Goal: Check status: Check status

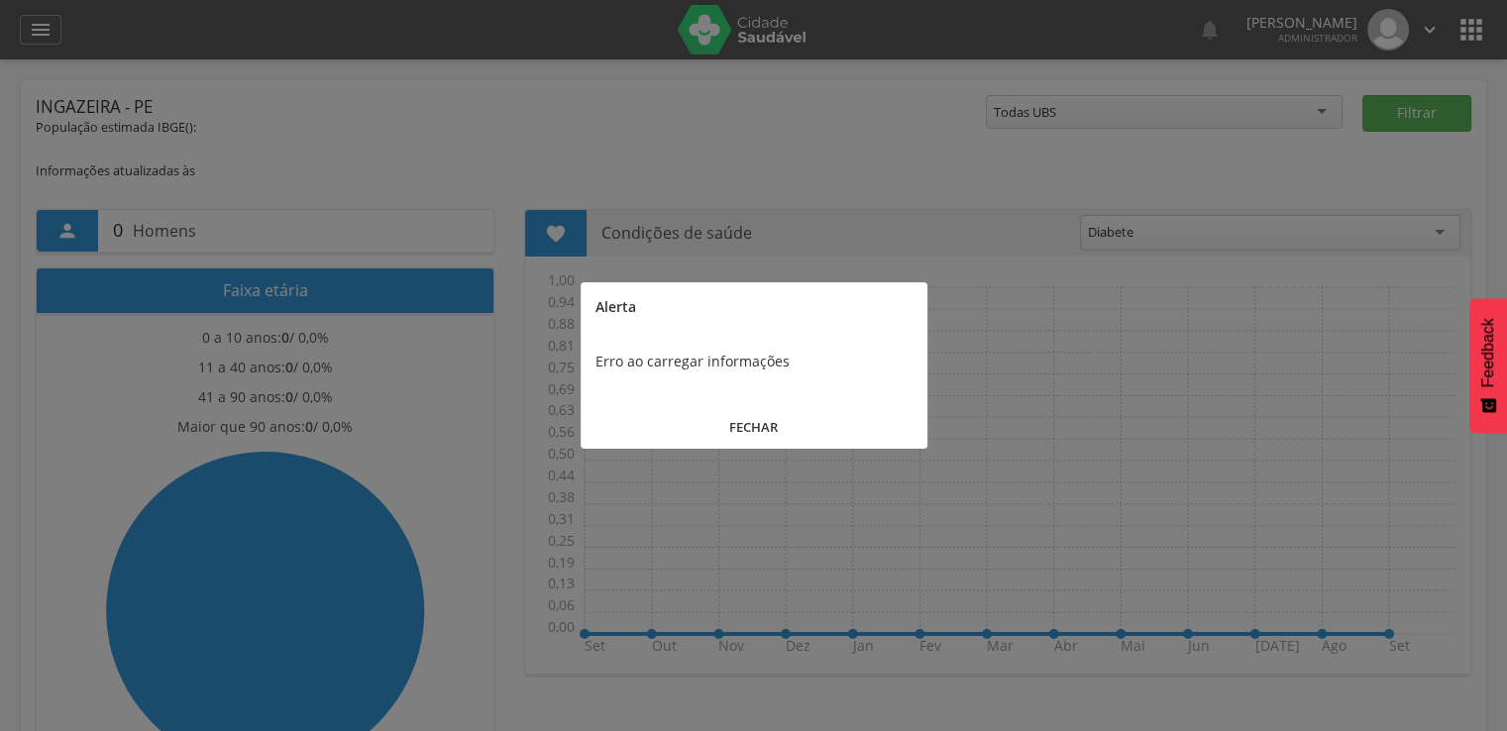
click at [725, 441] on button "FECHAR" at bounding box center [753, 427] width 347 height 43
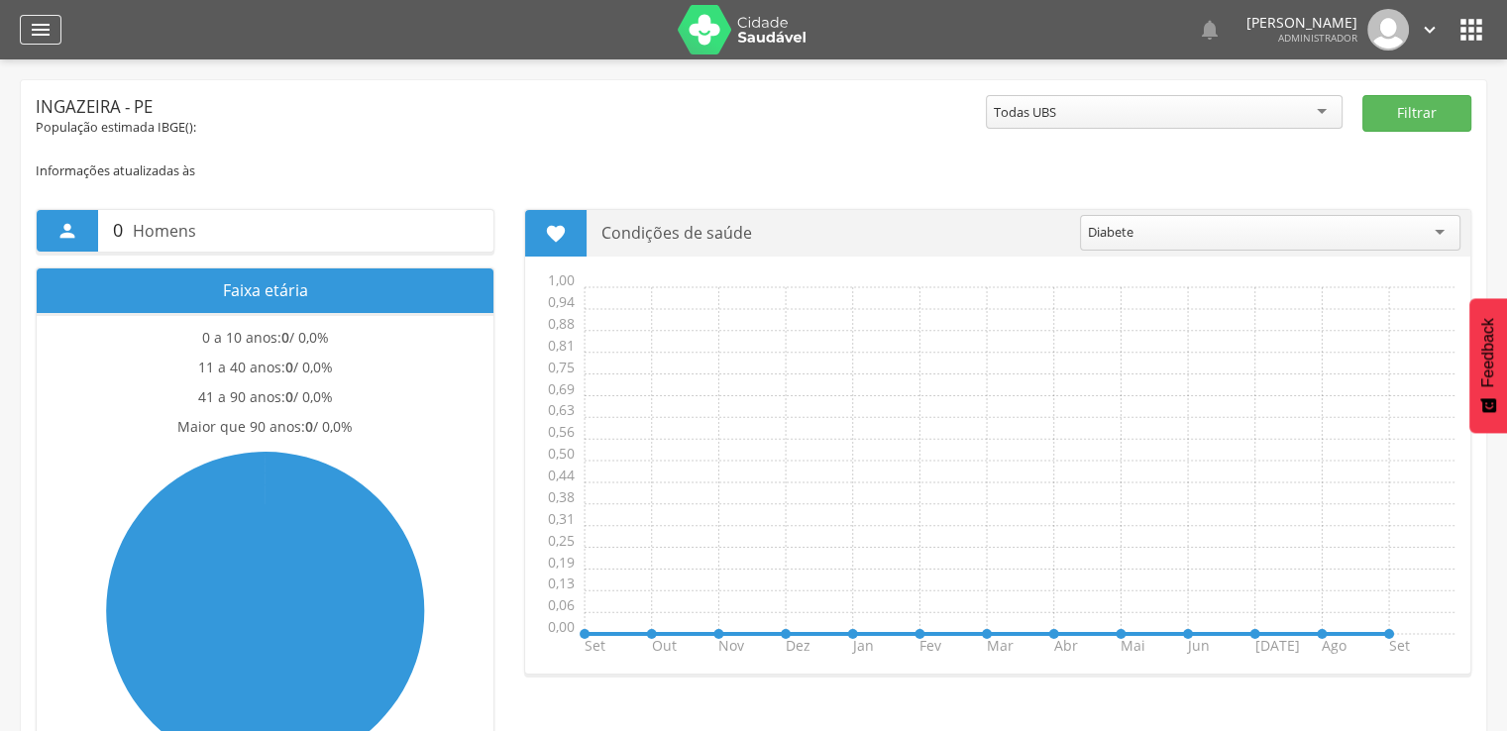
click at [37, 15] on div "" at bounding box center [41, 30] width 42 height 30
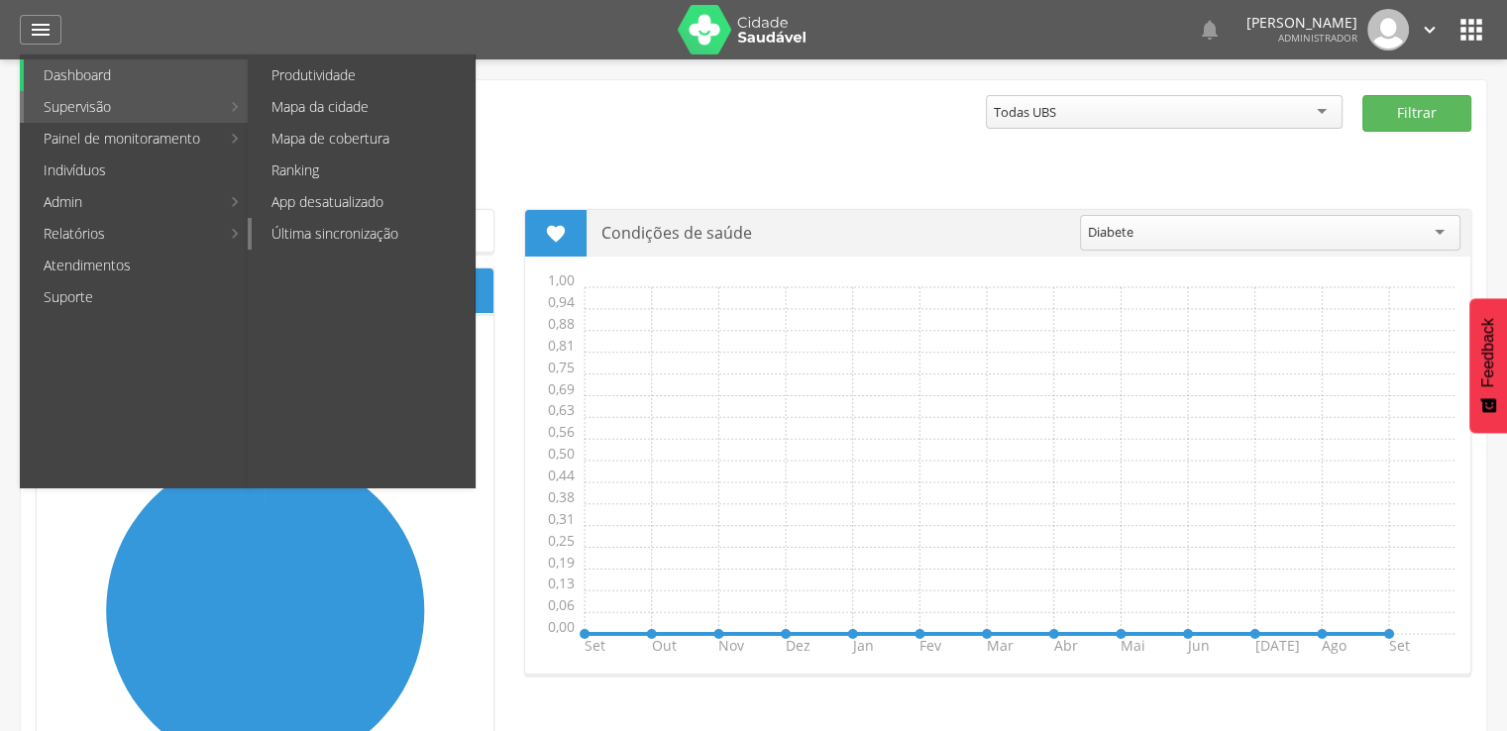
click at [310, 219] on link "Última sincronização" at bounding box center [363, 234] width 223 height 32
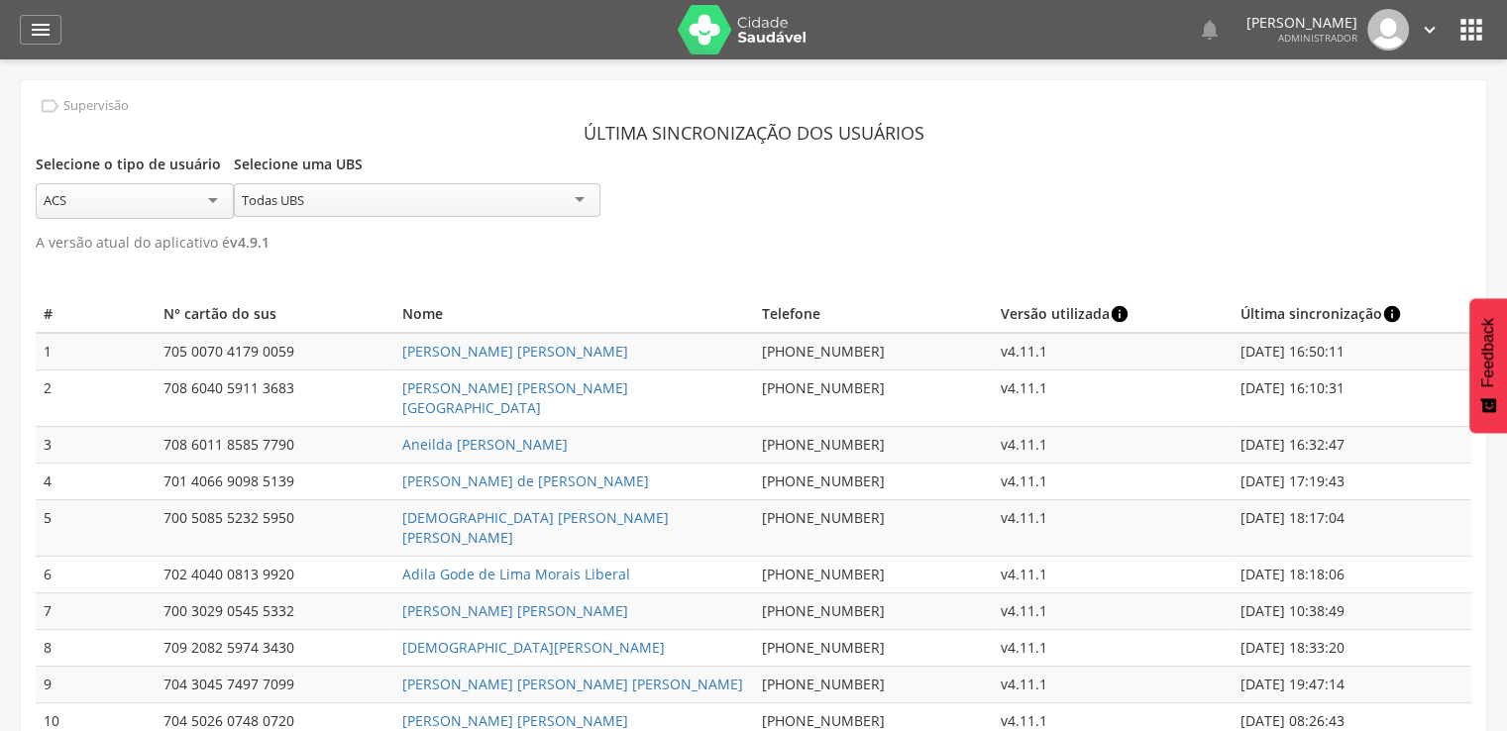
scroll to position [59, 0]
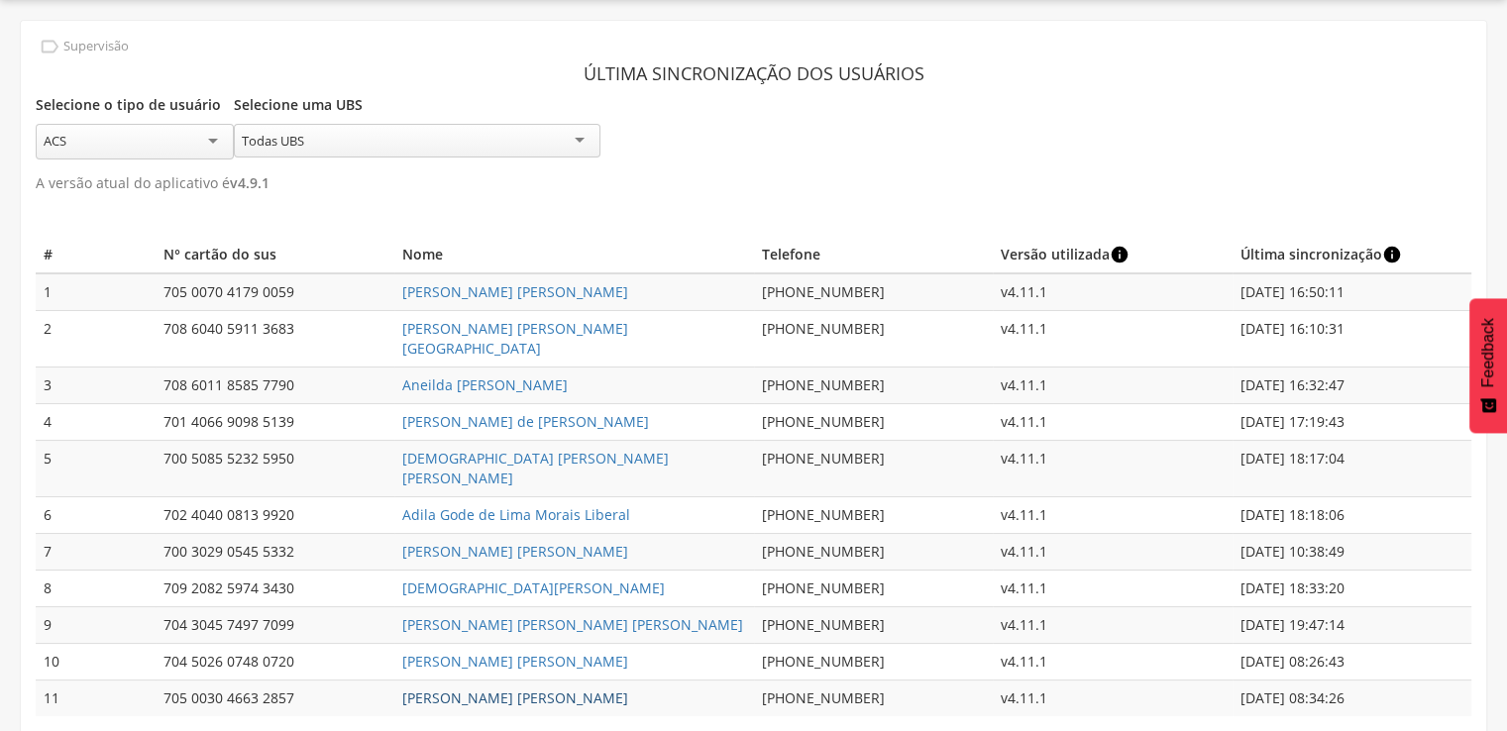
click at [550, 688] on link "[PERSON_NAME] [PERSON_NAME]" at bounding box center [515, 697] width 226 height 19
type input "**********"
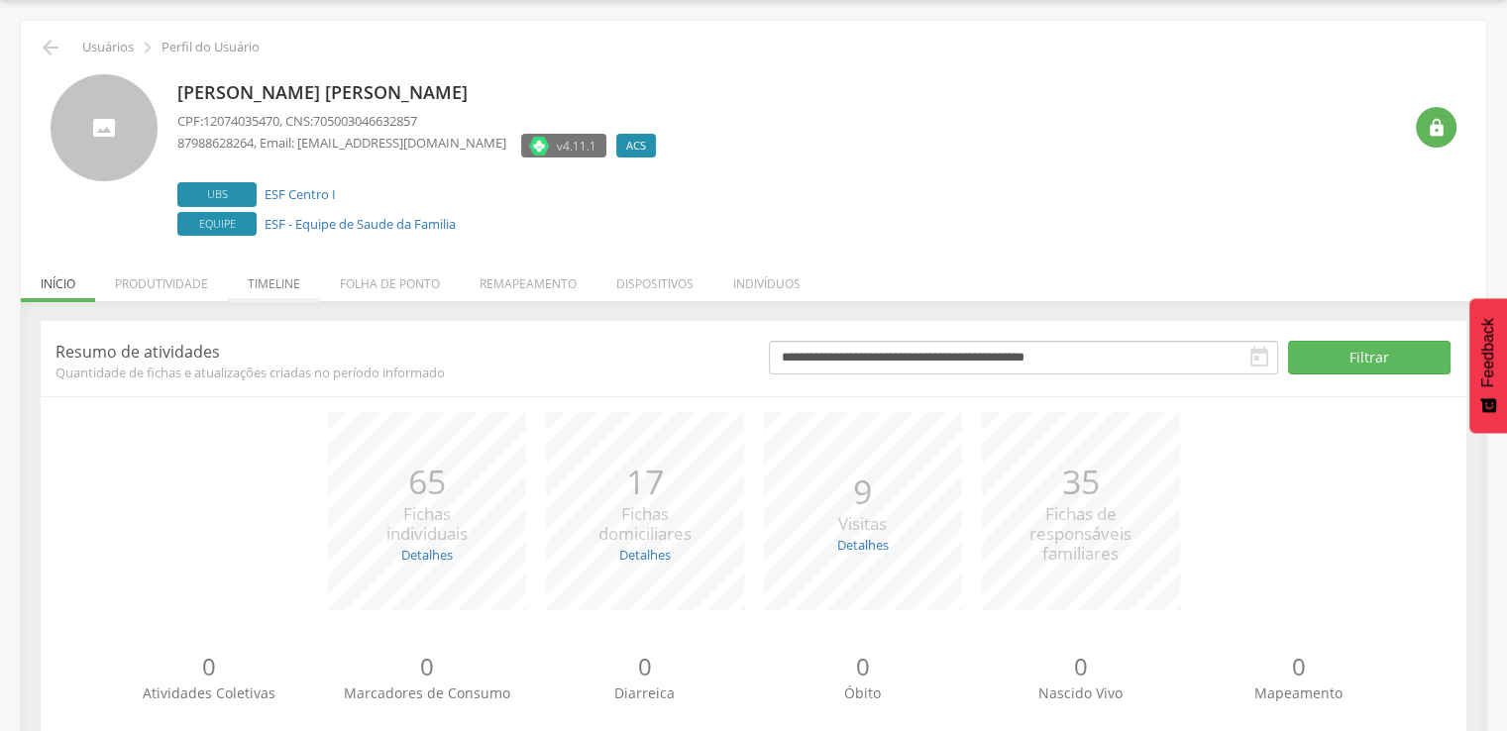
click at [261, 284] on li "Timeline" at bounding box center [274, 279] width 92 height 47
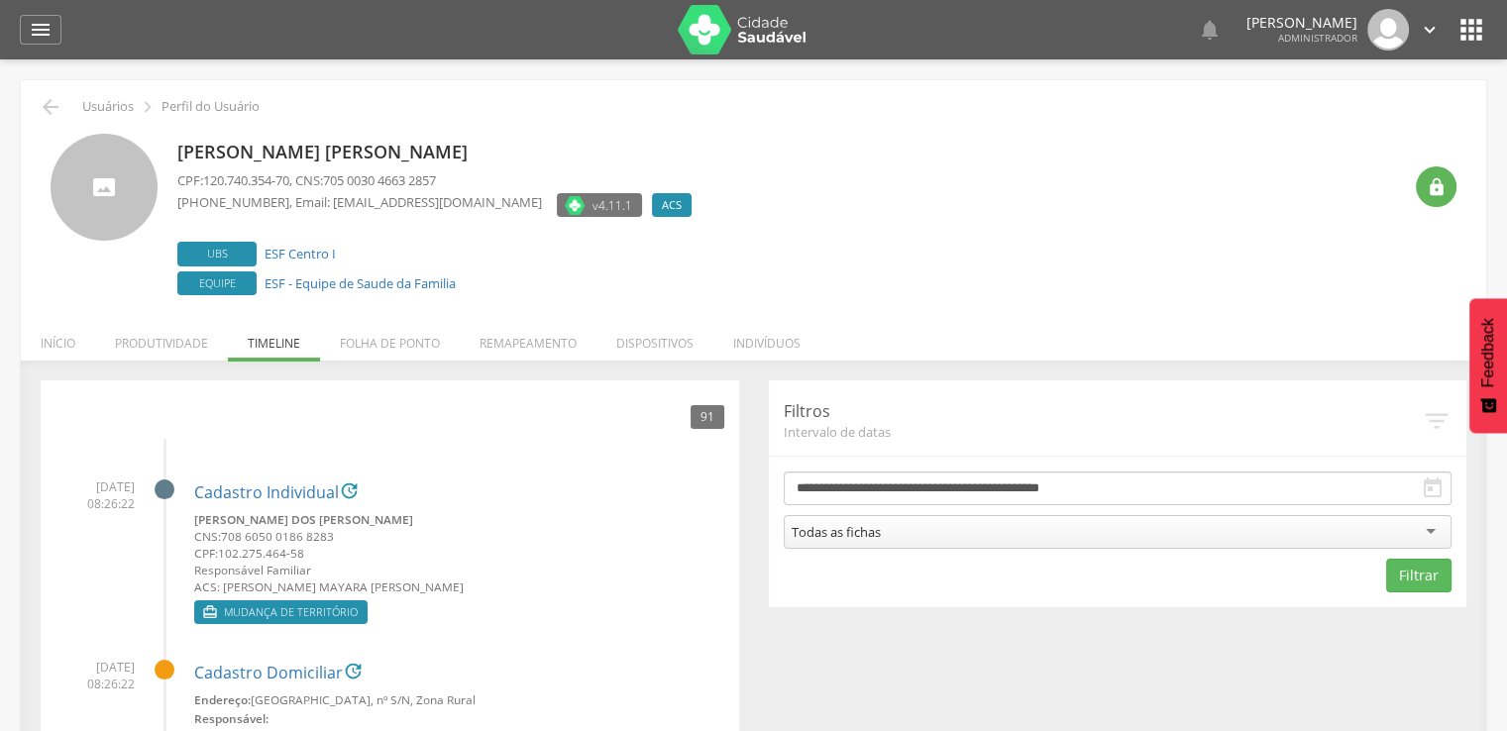
click at [184, 415] on div " 91" at bounding box center [389, 416] width 669 height 43
click at [693, 42] on img at bounding box center [741, 30] width 129 height 50
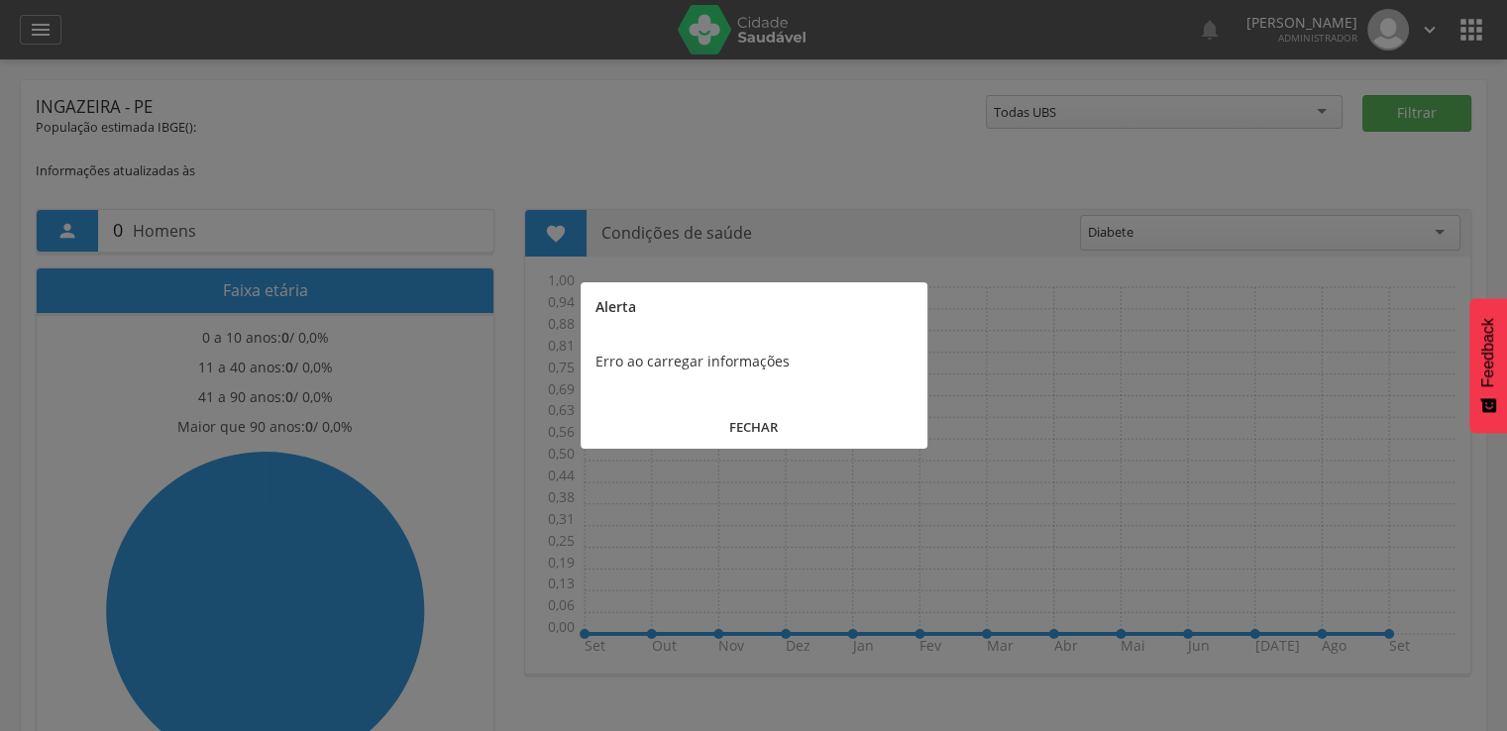
click at [774, 412] on button "FECHAR" at bounding box center [753, 427] width 347 height 43
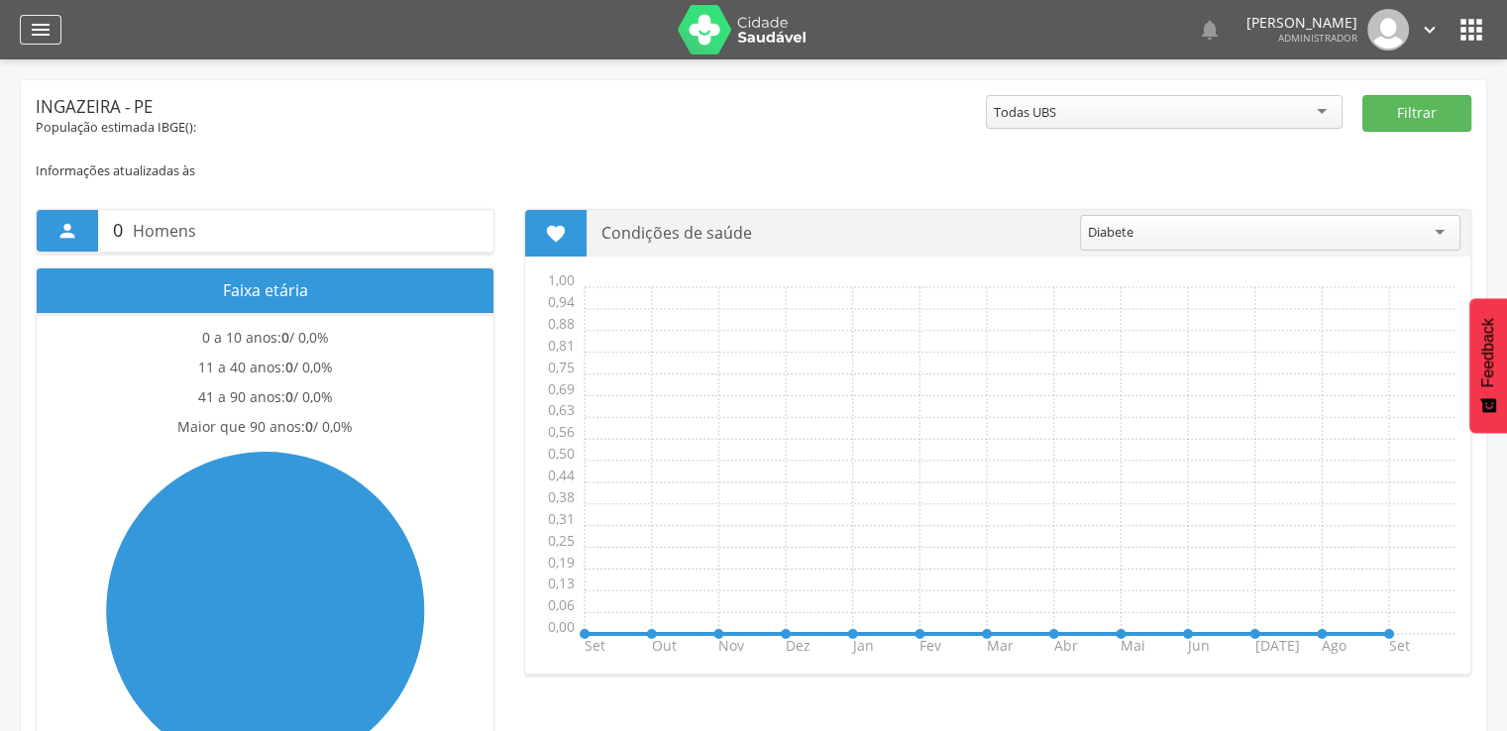
click at [25, 37] on div "" at bounding box center [41, 30] width 42 height 30
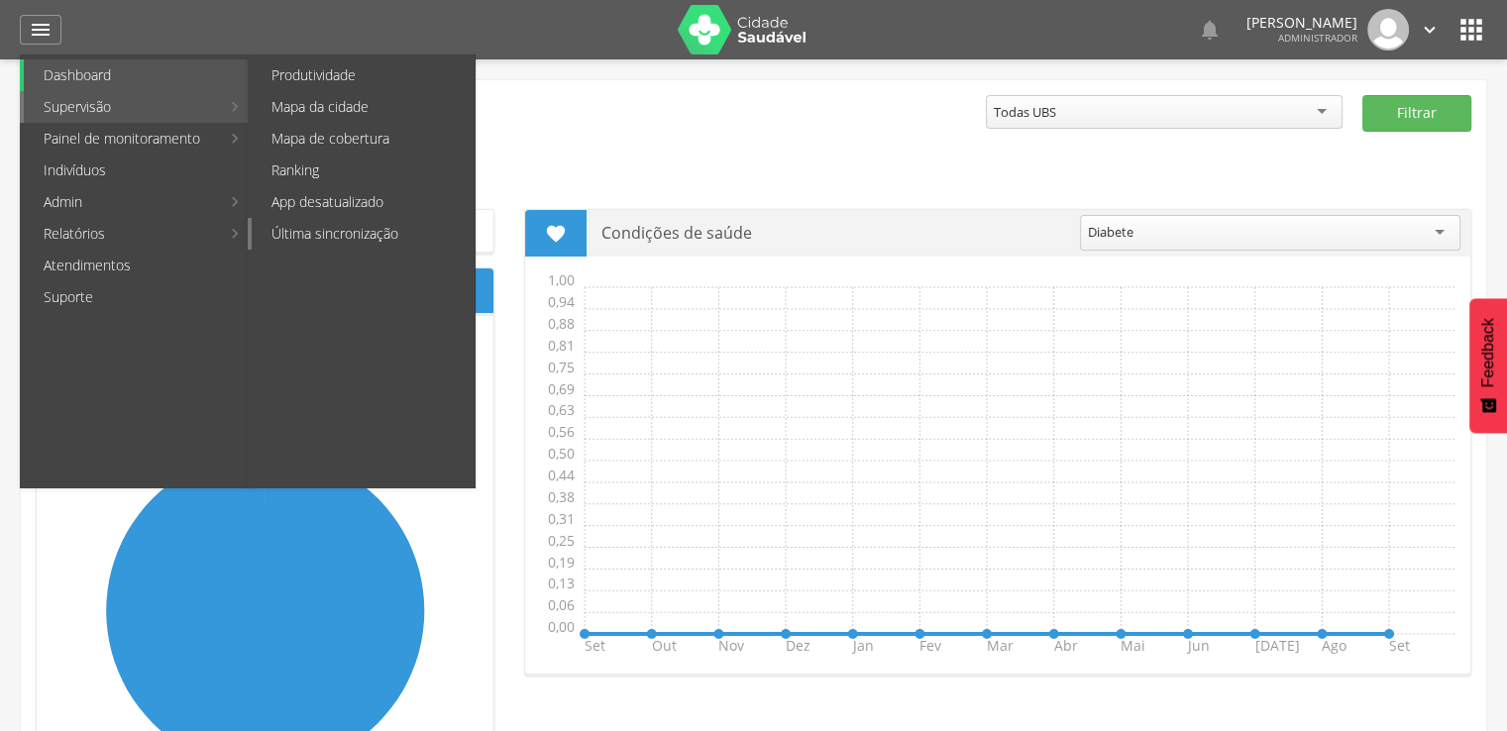
click at [313, 219] on link "Última sincronização" at bounding box center [363, 234] width 223 height 32
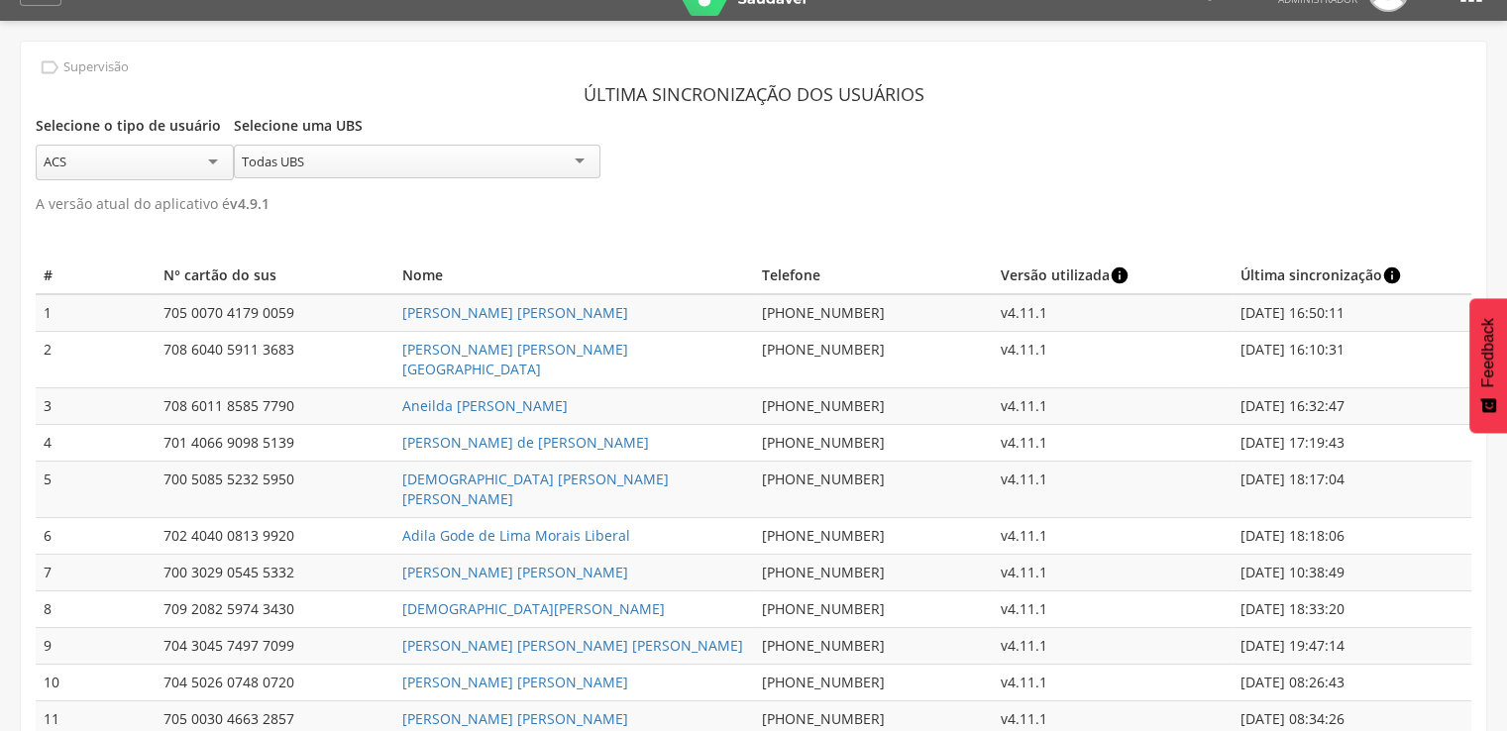
scroll to position [59, 0]
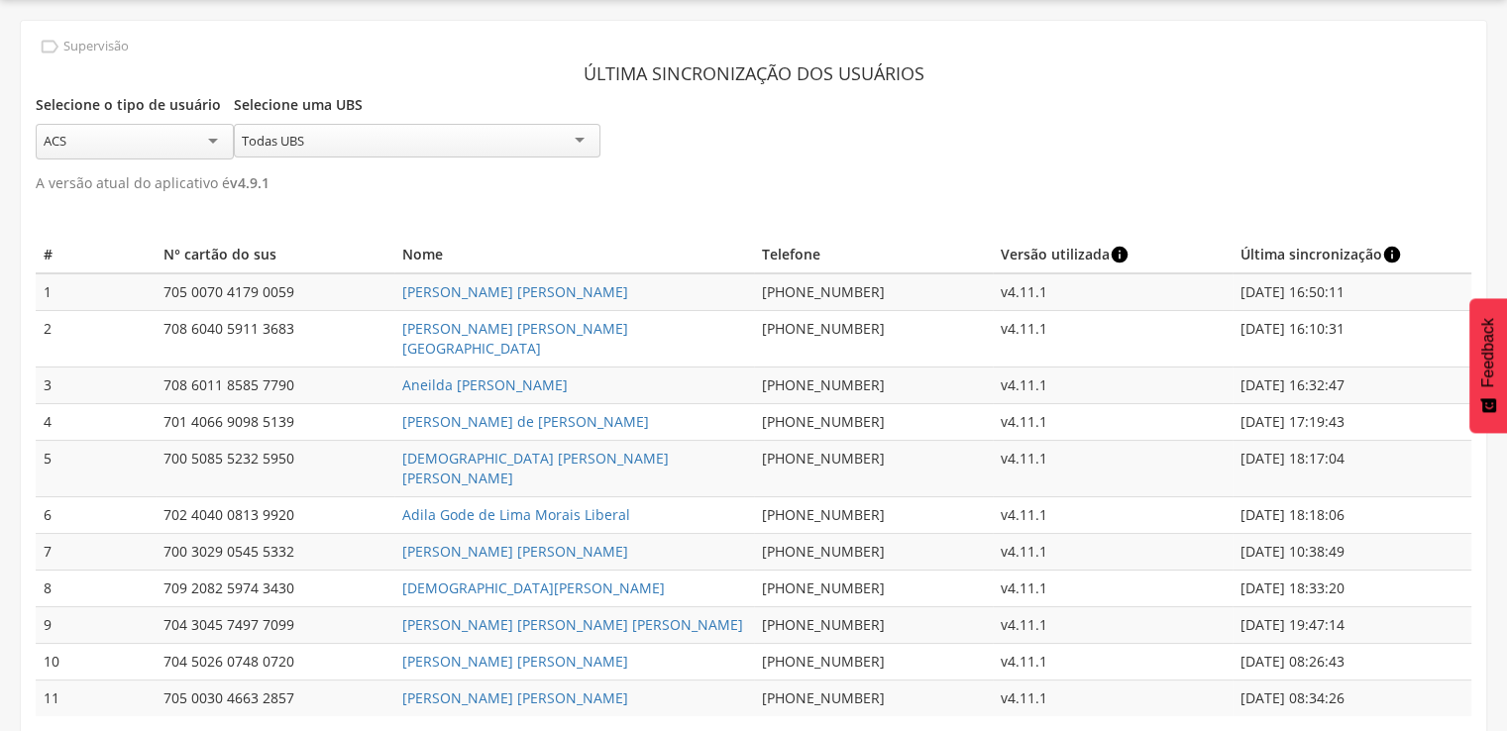
drag, startPoint x: 1410, startPoint y: 648, endPoint x: 1205, endPoint y: 655, distance: 205.1
click at [1205, 680] on tr "11 705 0030 4663 2857 [PERSON_NAME] Mayara [PERSON_NAME] [PHONE_NUMBER] v4.11.1…" at bounding box center [753, 698] width 1435 height 37
click at [543, 688] on link "[PERSON_NAME] [PERSON_NAME]" at bounding box center [515, 697] width 226 height 19
type input "**********"
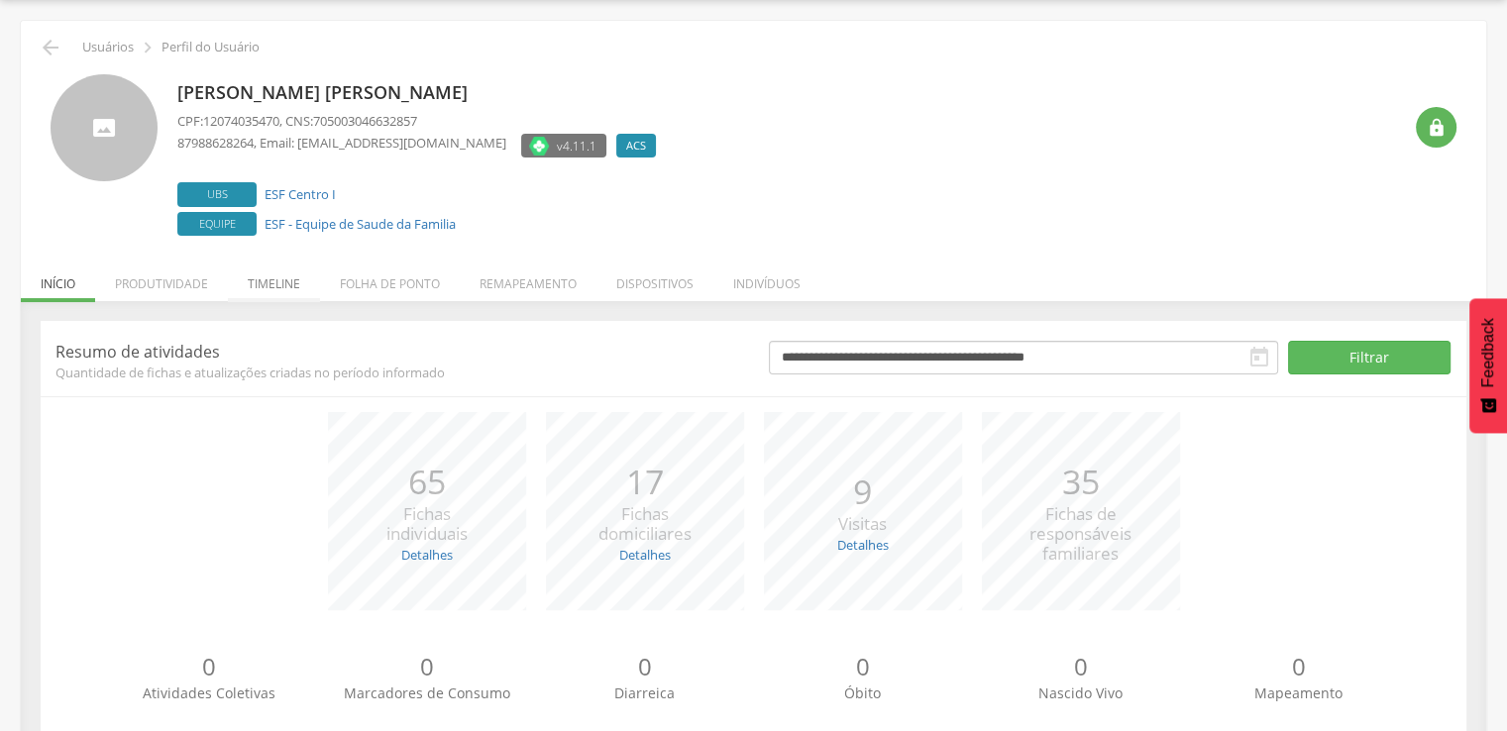
click at [293, 286] on li "Timeline" at bounding box center [274, 279] width 92 height 47
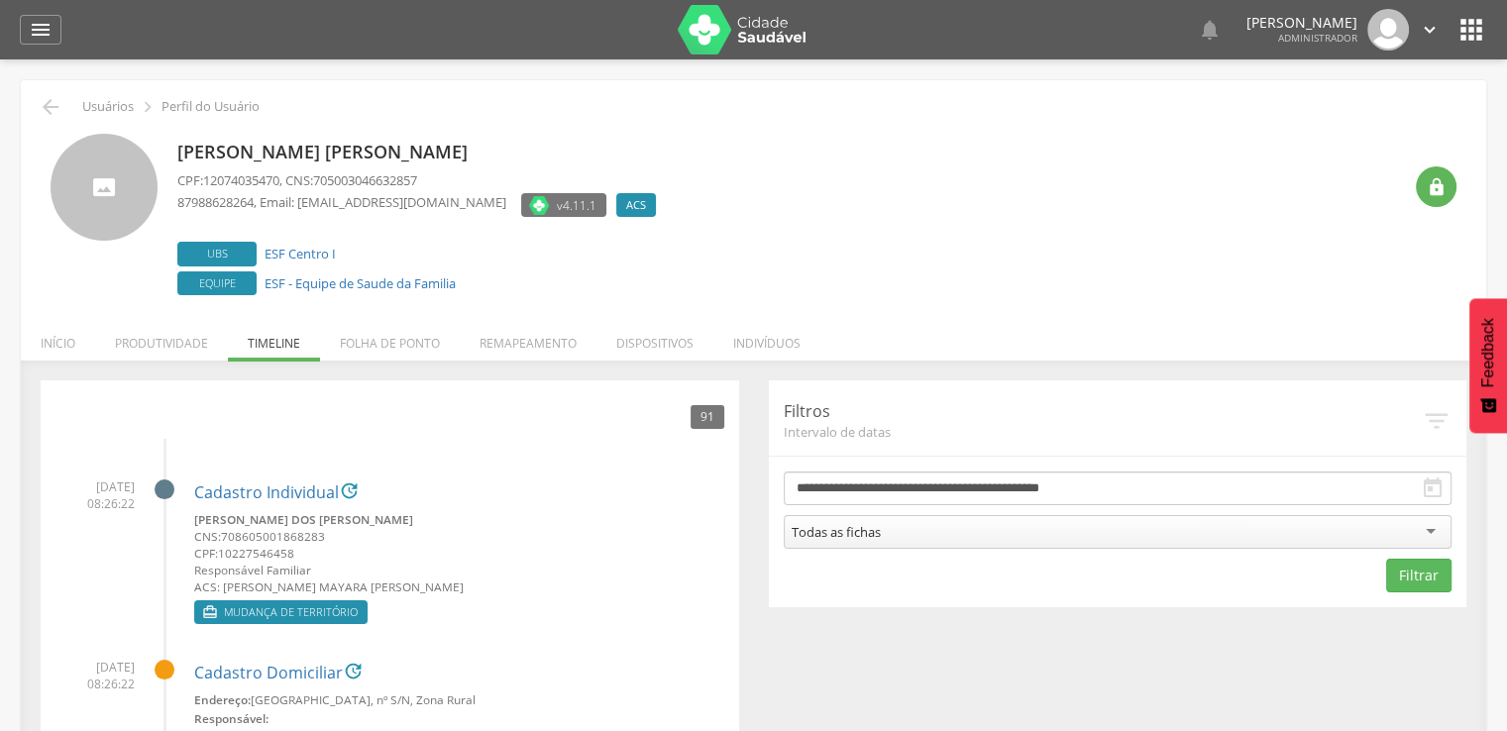
click at [1480, 39] on icon "" at bounding box center [1471, 30] width 32 height 32
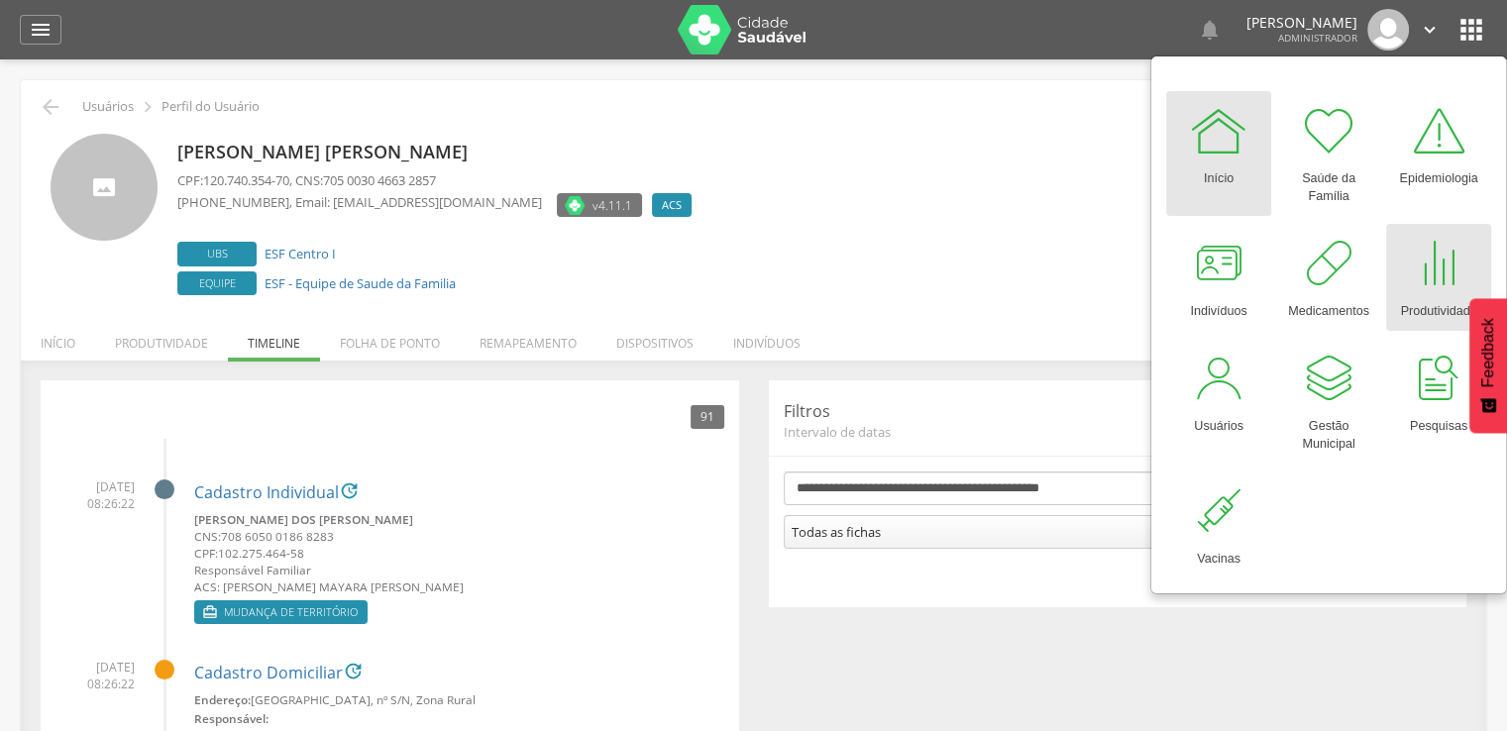
click at [1435, 318] on div "Produtividade" at bounding box center [1438, 307] width 76 height 28
